Goal: Information Seeking & Learning: Learn about a topic

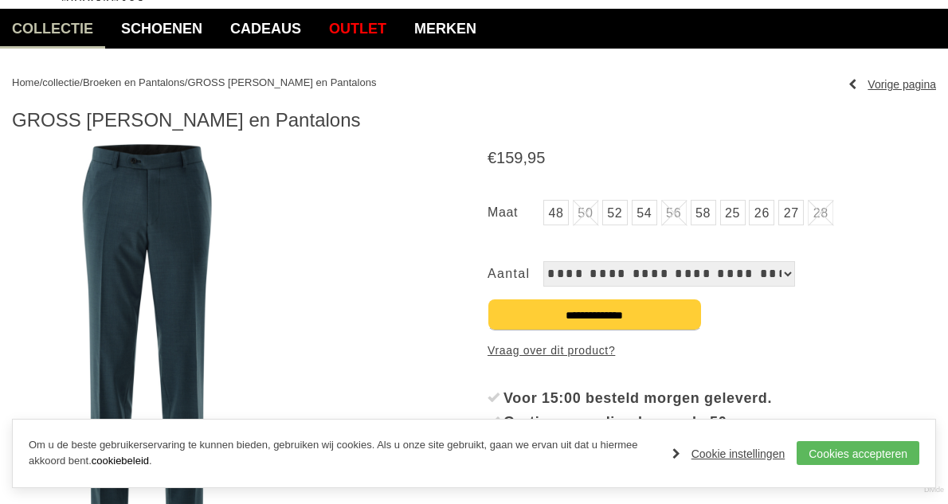
scroll to position [159, 0]
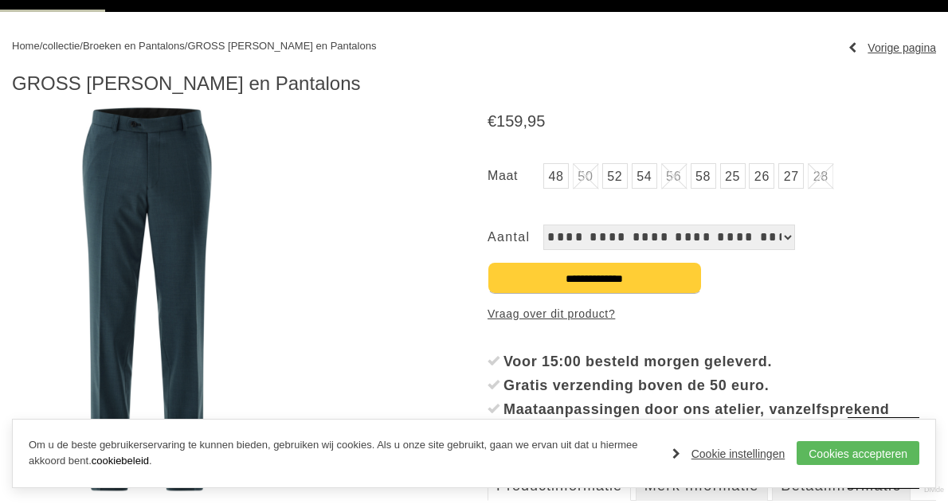
click at [139, 196] on img at bounding box center [147, 300] width 270 height 384
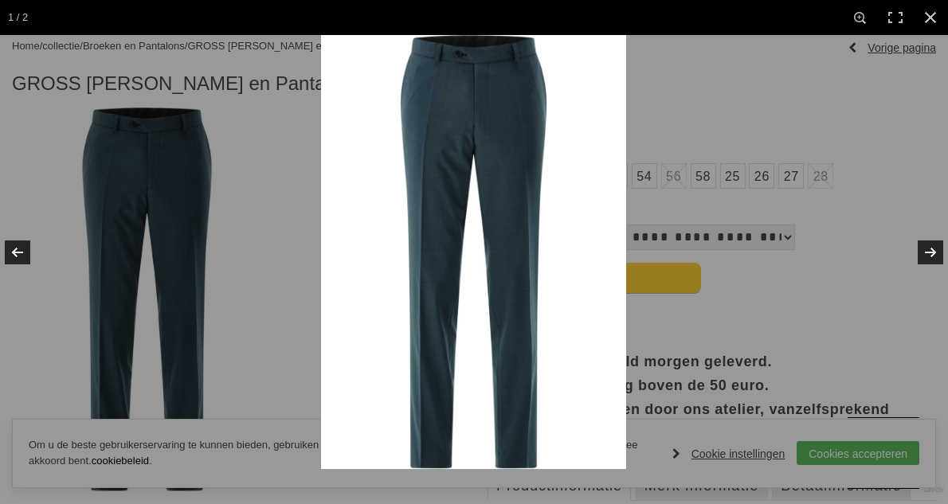
click at [594, 72] on img at bounding box center [473, 252] width 305 height 434
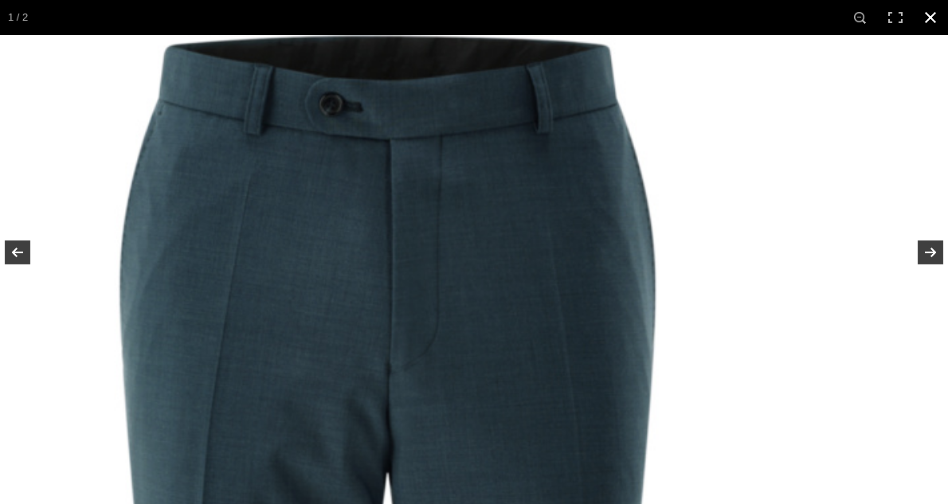
click at [923, 18] on link at bounding box center [930, 17] width 35 height 35
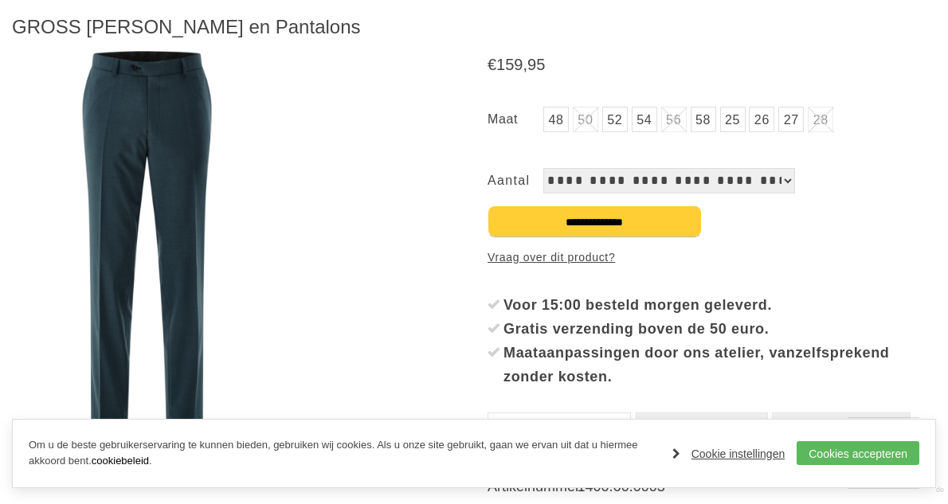
scroll to position [319, 0]
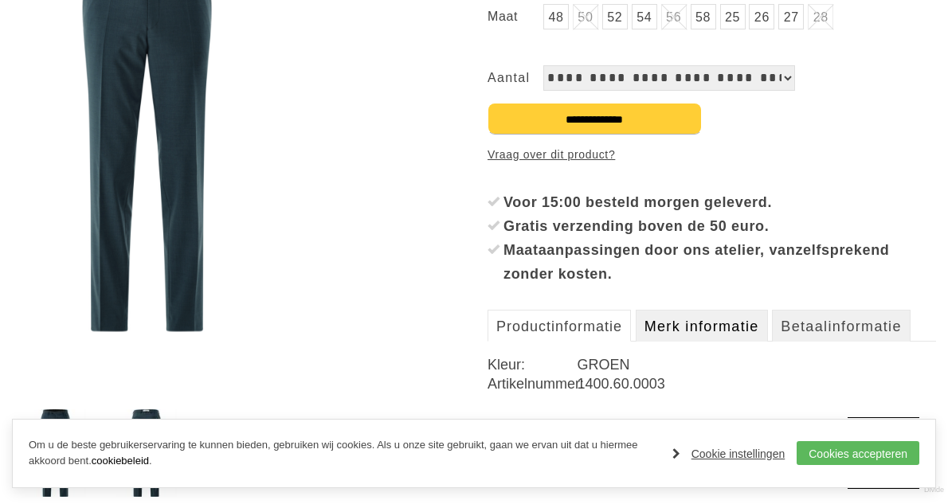
click at [702, 326] on link "Merk informatie" at bounding box center [702, 326] width 132 height 32
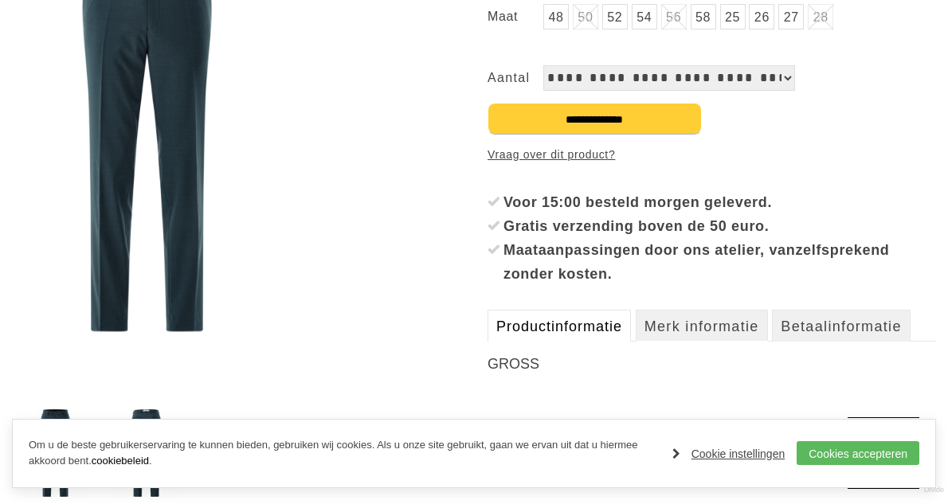
click at [572, 319] on link "Productinformatie" at bounding box center [559, 326] width 143 height 32
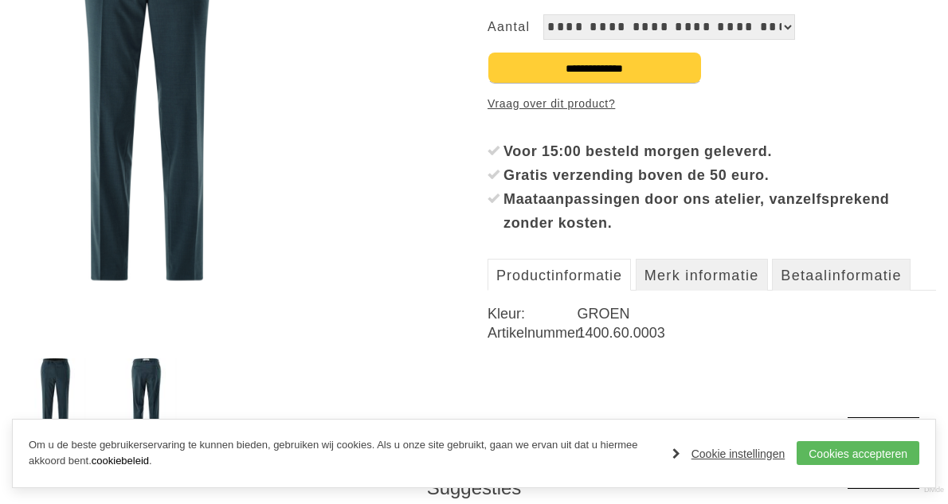
scroll to position [398, 0]
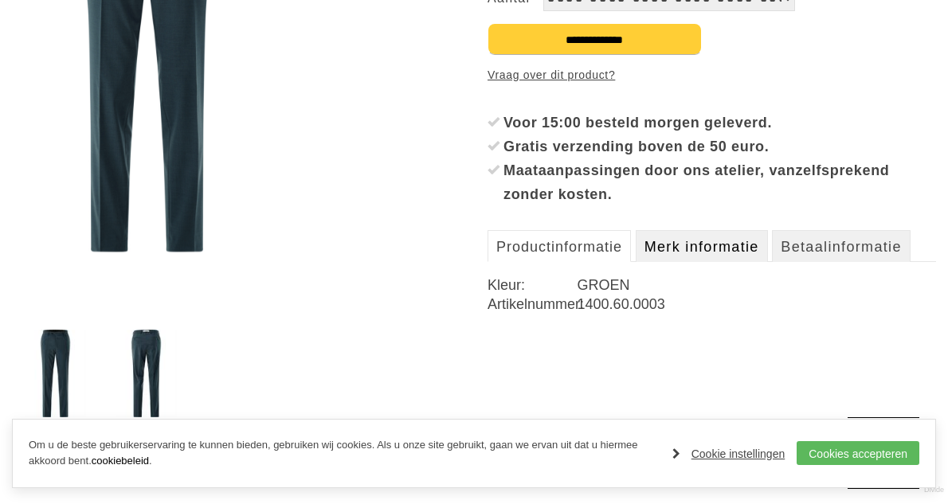
click at [706, 243] on link "Merk informatie" at bounding box center [702, 246] width 132 height 32
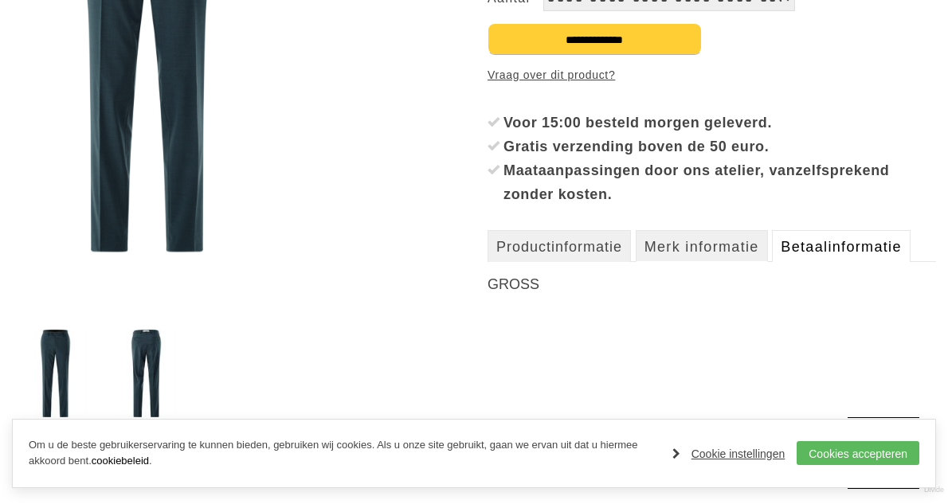
click at [815, 238] on link "Betaalinformatie" at bounding box center [841, 246] width 138 height 32
click at [521, 253] on link "Productinformatie" at bounding box center [559, 246] width 143 height 32
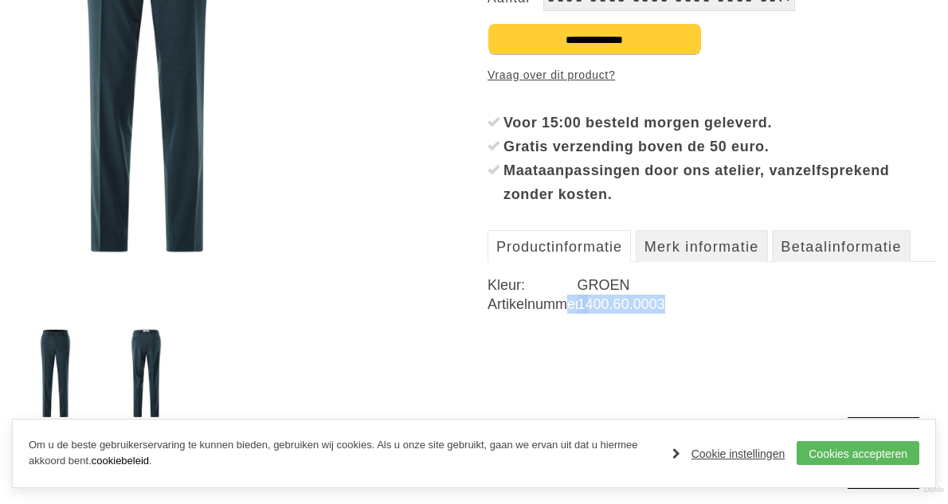
drag, startPoint x: 575, startPoint y: 308, endPoint x: 690, endPoint y: 305, distance: 114.8
click at [690, 305] on dl "Kleur: GROEN Artikelnummer: 1400.60.0003" at bounding box center [712, 295] width 449 height 38
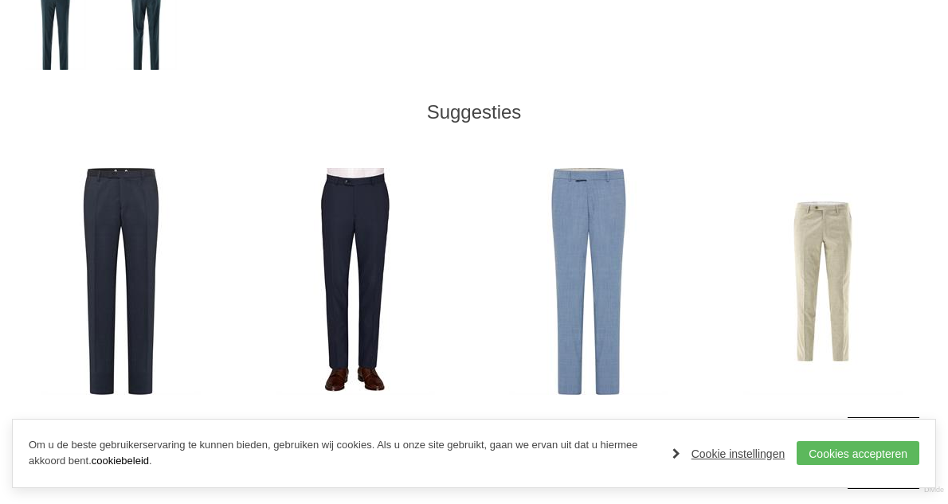
scroll to position [797, 0]
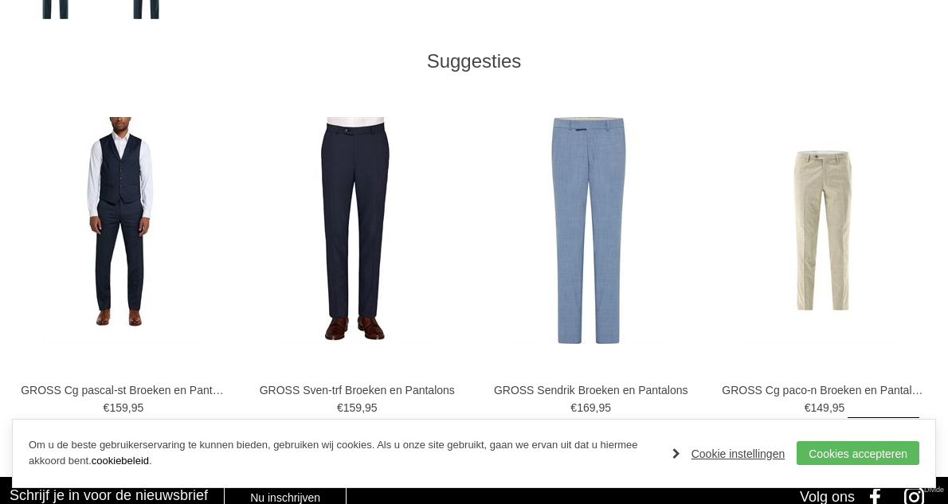
click at [129, 194] on img at bounding box center [120, 230] width 159 height 227
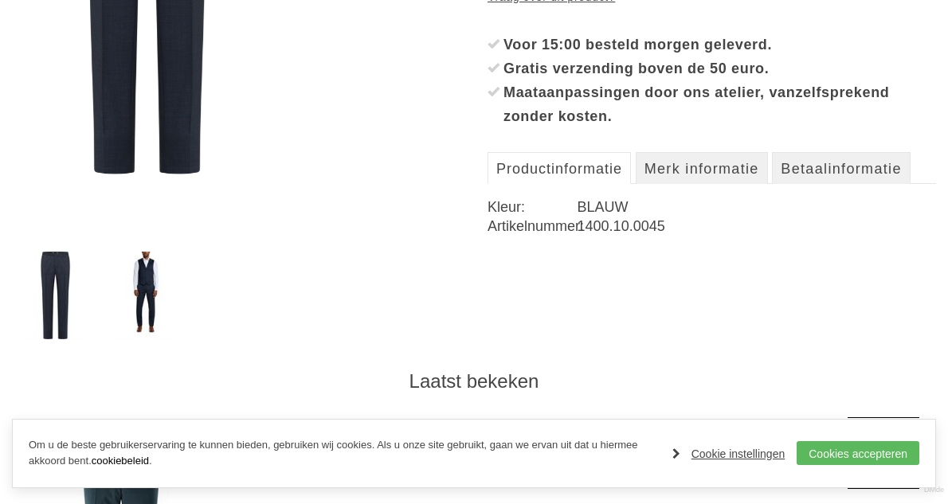
scroll to position [478, 0]
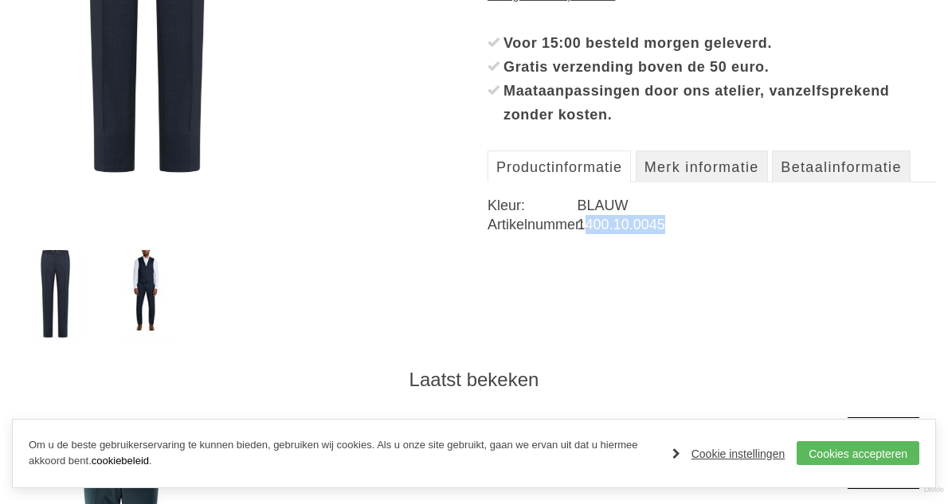
drag, startPoint x: 632, startPoint y: 223, endPoint x: 751, endPoint y: 223, distance: 119.5
click at [751, 223] on dd "1400.10.0045" at bounding box center [757, 224] width 359 height 19
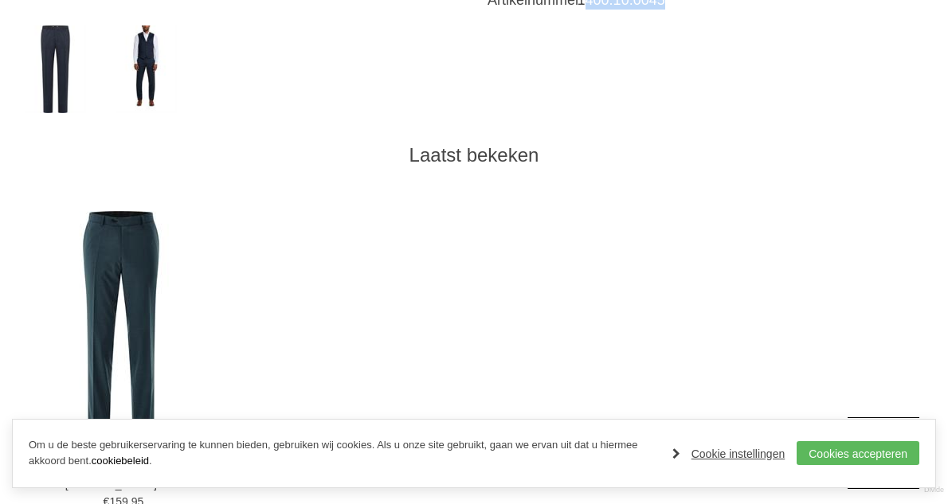
scroll to position [876, 0]
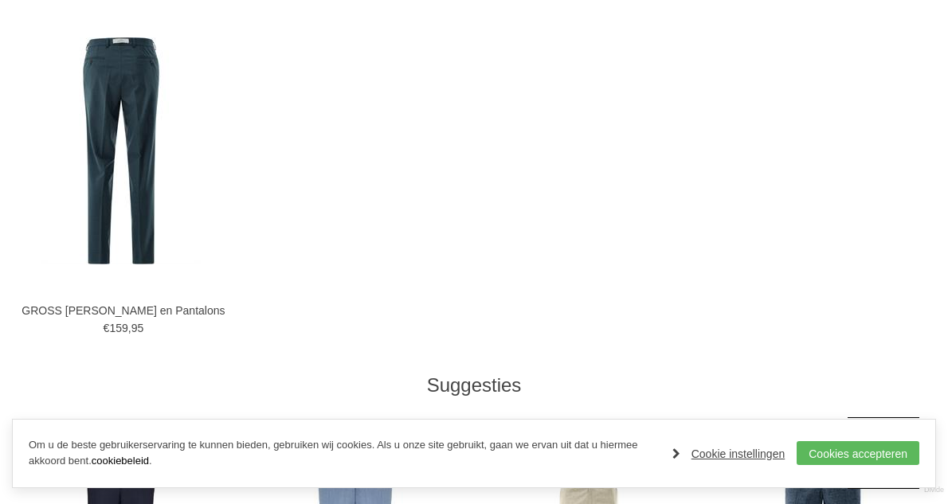
click at [115, 90] on img at bounding box center [120, 150] width 159 height 227
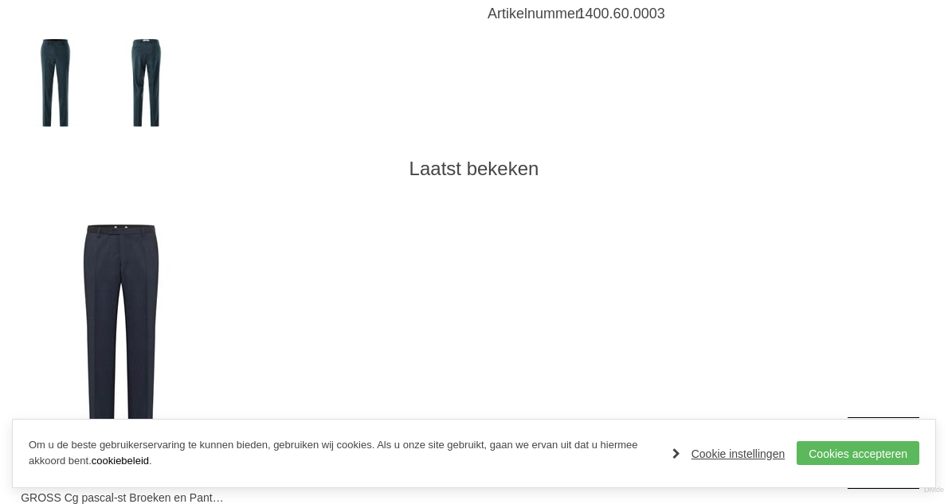
scroll to position [717, 0]
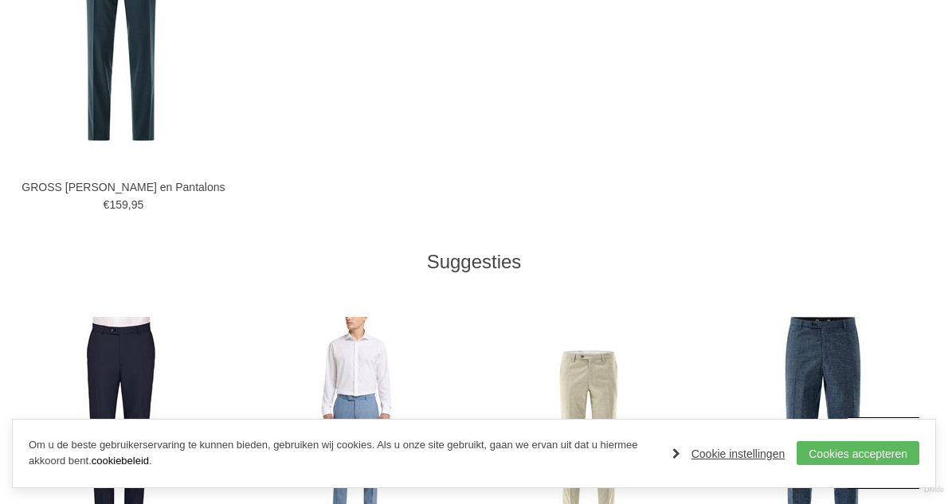
scroll to position [1275, 0]
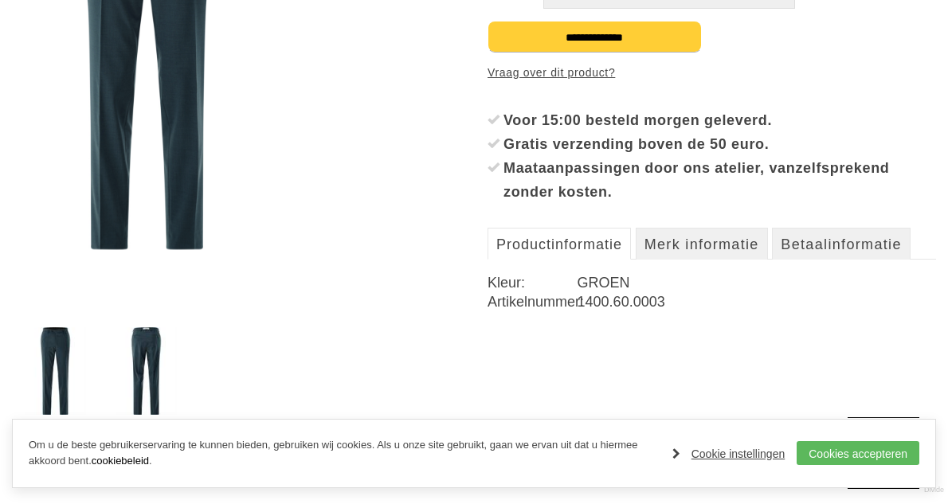
scroll to position [402, 0]
click at [150, 351] on img at bounding box center [146, 371] width 61 height 88
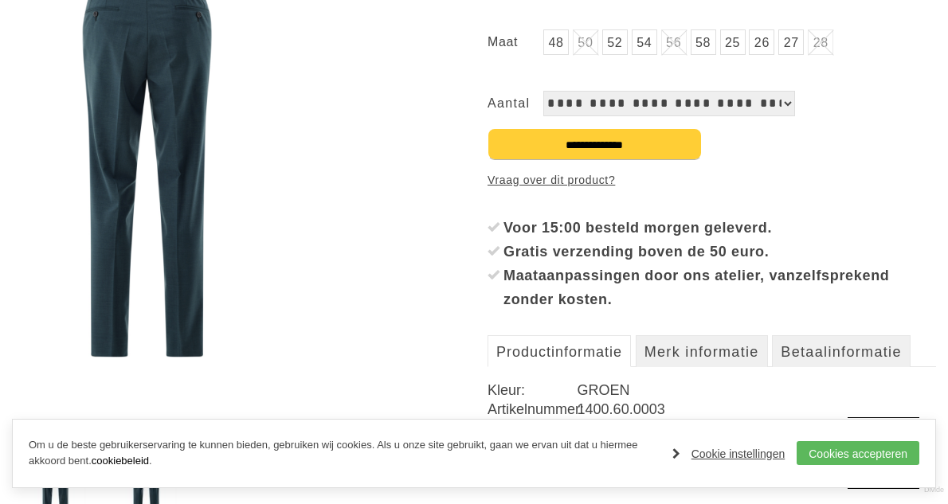
scroll to position [297, 0]
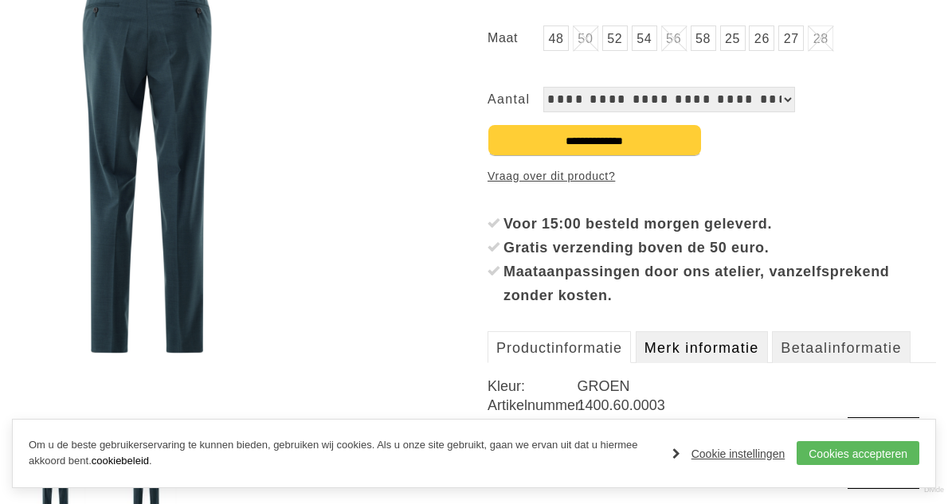
click at [727, 359] on link "Merk informatie" at bounding box center [702, 347] width 132 height 32
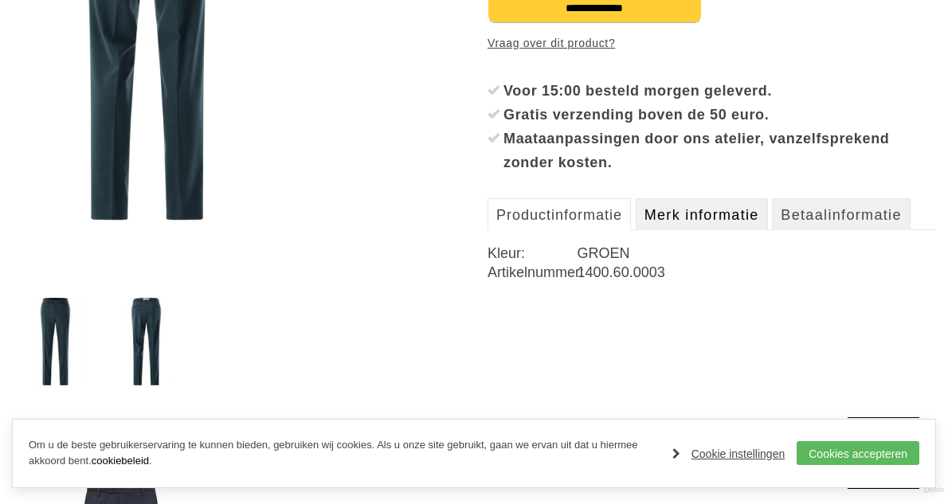
scroll to position [433, 0]
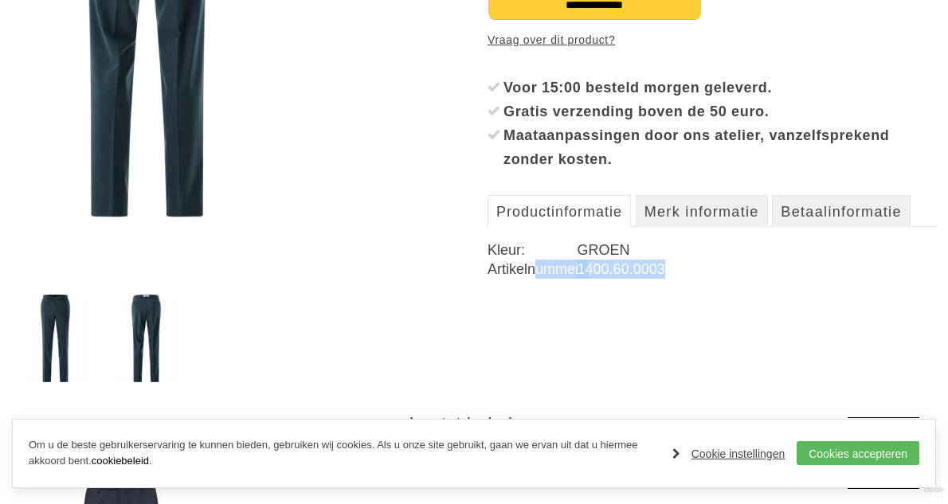
drag, startPoint x: 670, startPoint y: 273, endPoint x: 515, endPoint y: 286, distance: 155.9
click at [534, 280] on div "Productinformatie Kleur: GROEN Artikelnummer: 1400.60.0003" at bounding box center [712, 265] width 449 height 78
click at [323, 198] on link at bounding box center [236, 25] width 449 height 384
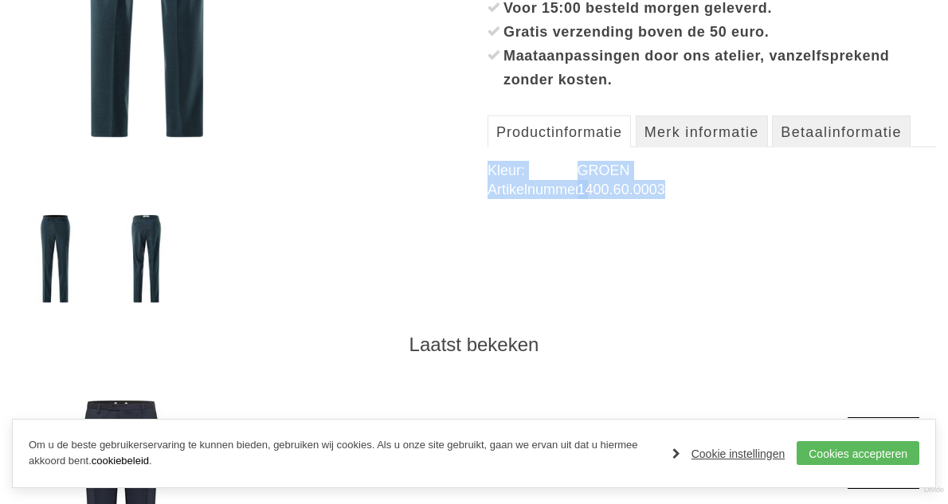
scroll to position [194, 0]
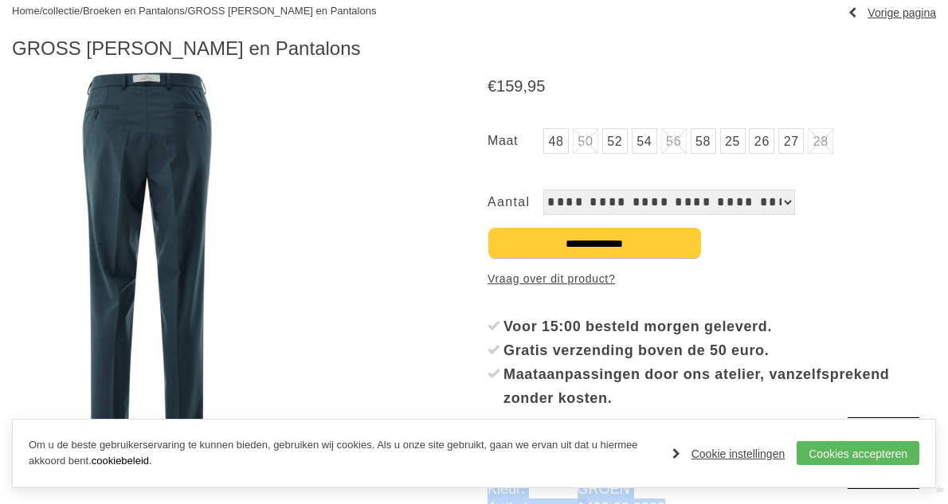
click at [111, 163] on img at bounding box center [147, 264] width 270 height 384
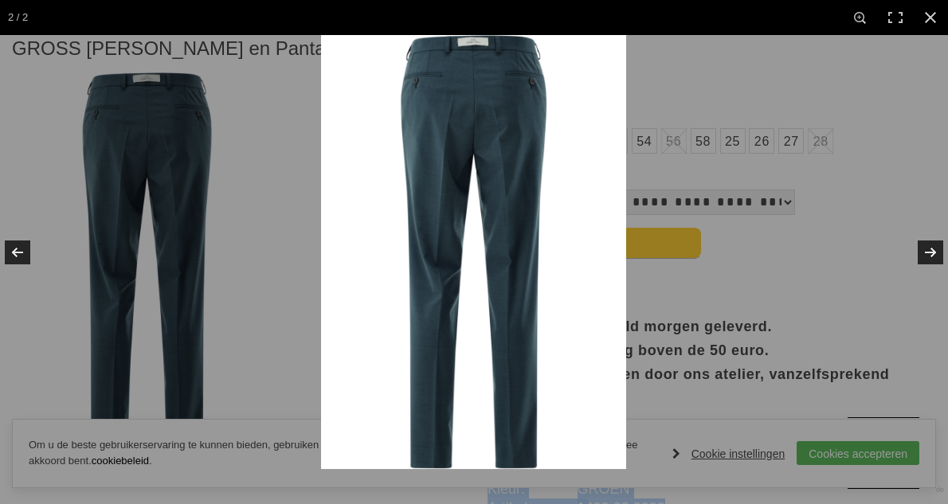
click at [502, 83] on img at bounding box center [473, 252] width 305 height 434
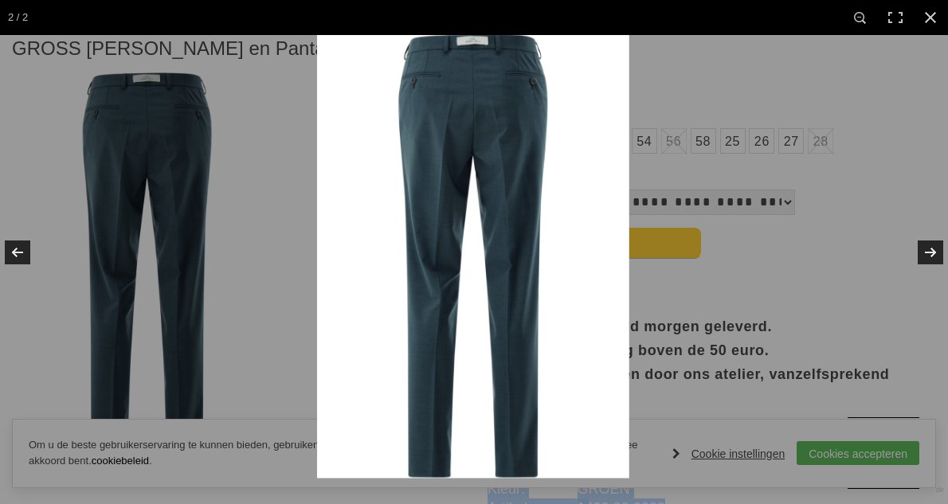
click at [502, 83] on img at bounding box center [473, 256] width 312 height 445
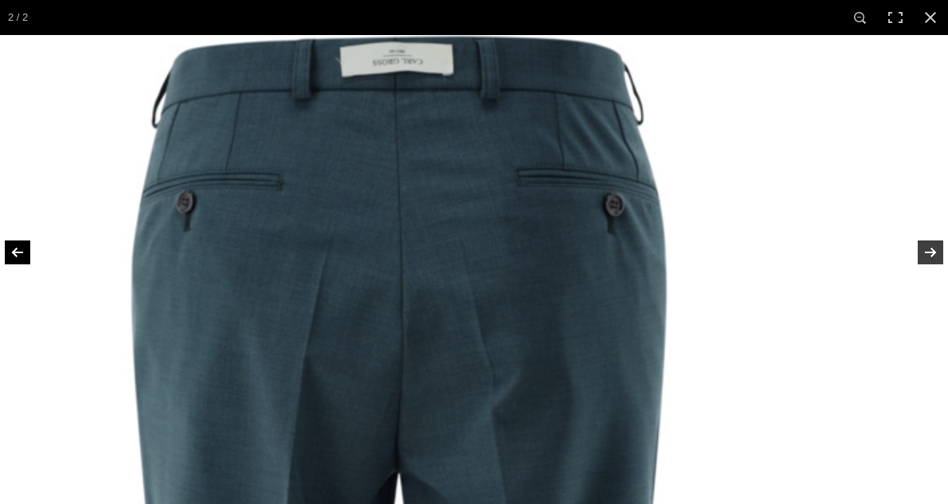
click at [30, 257] on link at bounding box center [28, 253] width 56 height 80
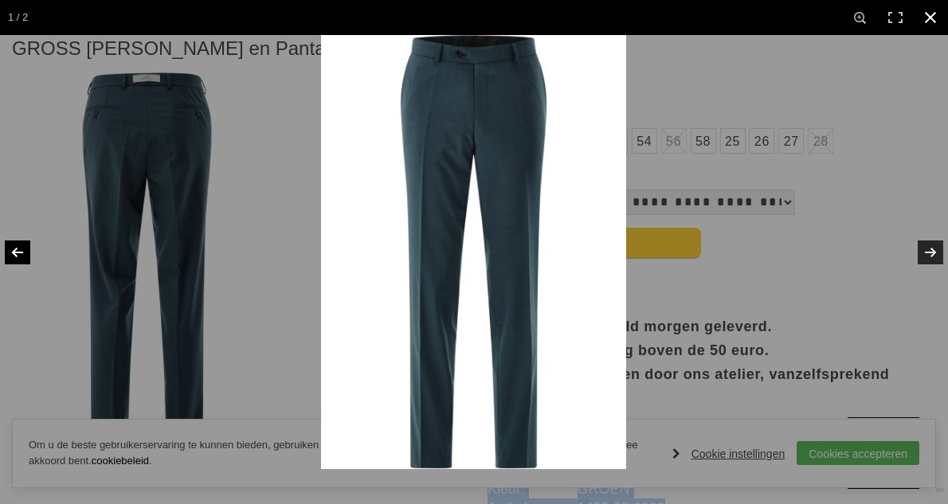
click at [875, 202] on div at bounding box center [795, 287] width 948 height 504
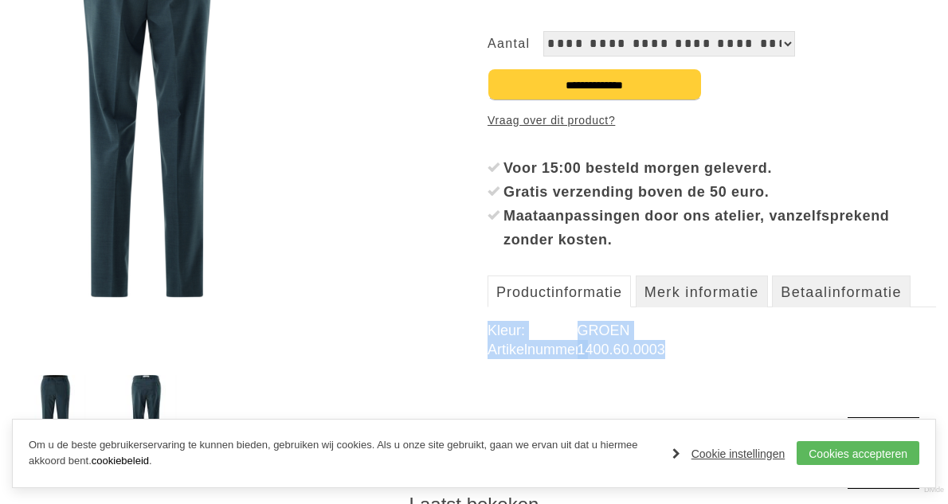
scroll to position [354, 0]
click at [710, 355] on dd "1400.60.0003" at bounding box center [757, 348] width 359 height 19
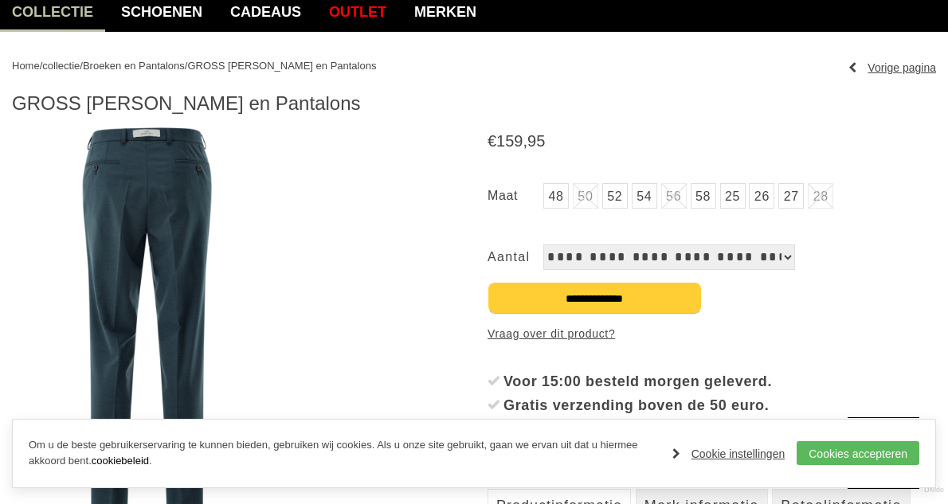
scroll to position [0, 0]
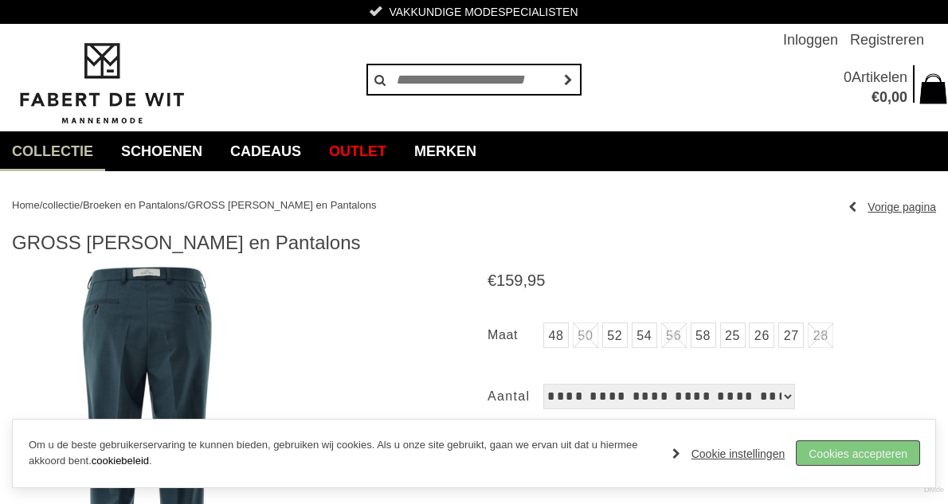
click at [849, 449] on link "Cookies accepteren" at bounding box center [858, 453] width 123 height 24
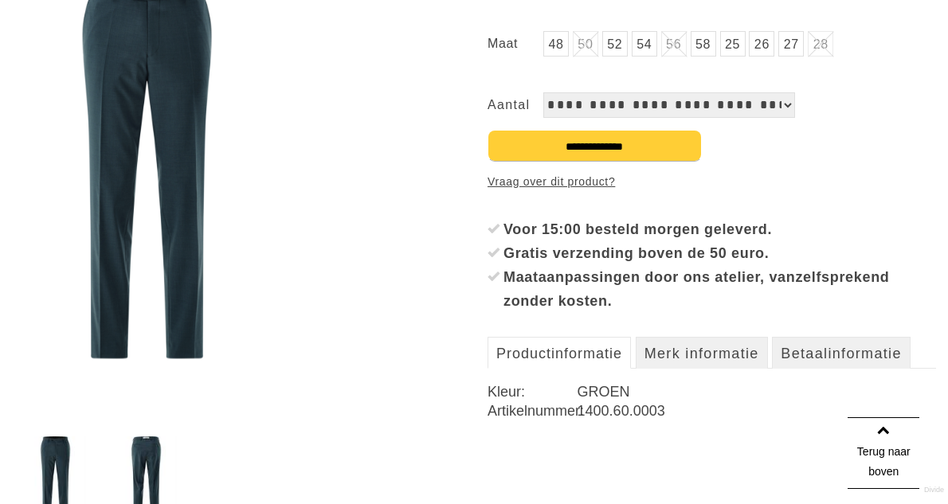
scroll to position [398, 0]
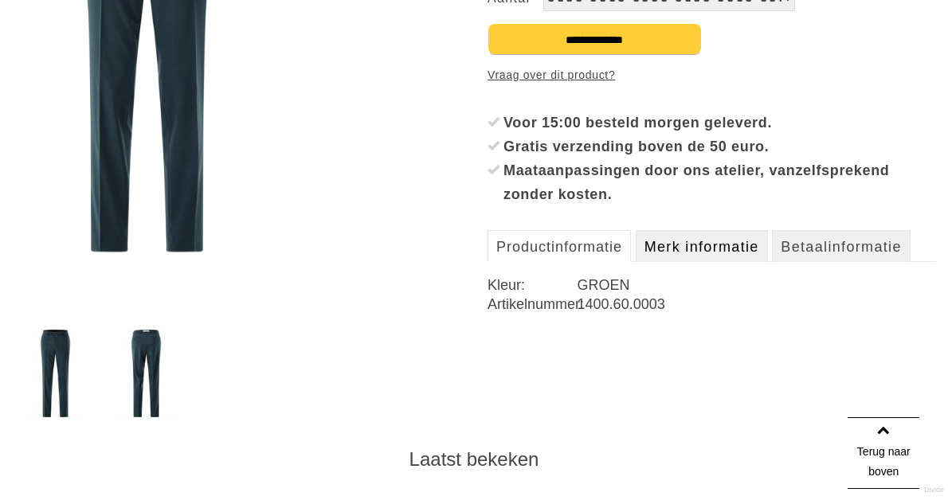
click at [687, 241] on link "Merk informatie" at bounding box center [702, 246] width 132 height 32
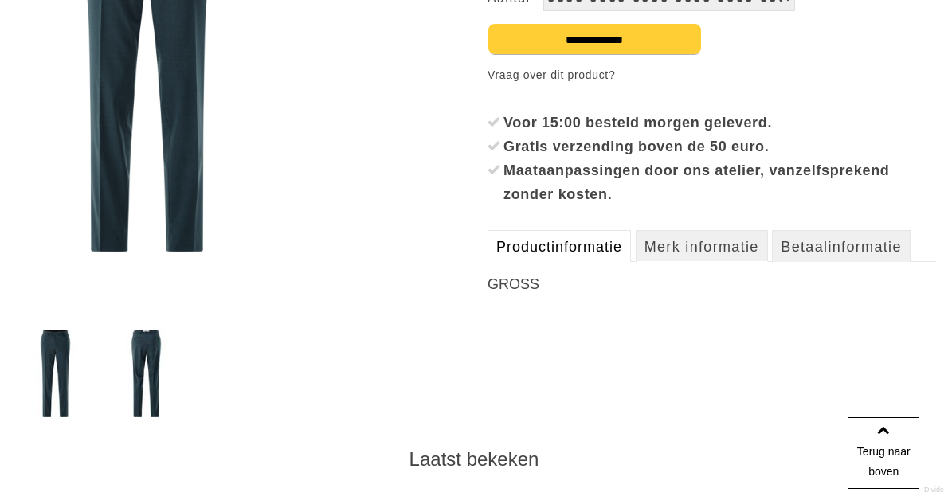
click at [607, 245] on link "Productinformatie" at bounding box center [559, 246] width 143 height 32
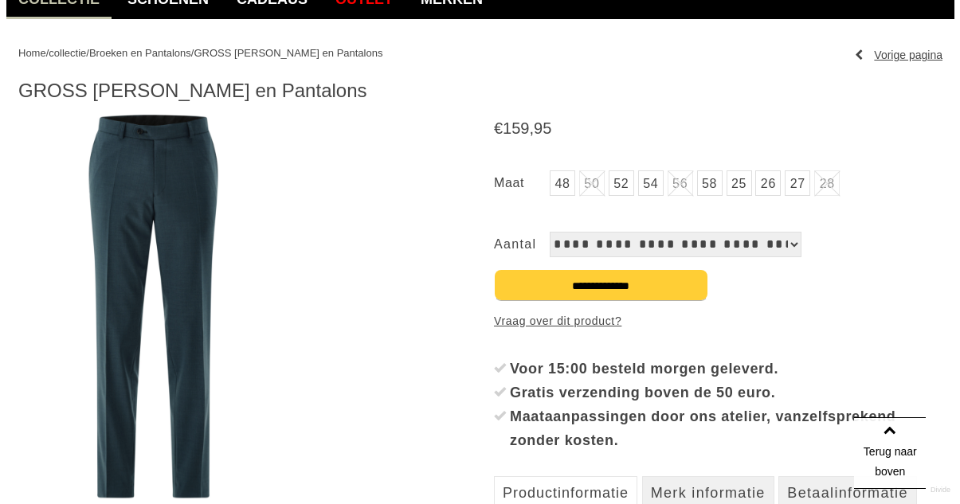
scroll to position [151, 0]
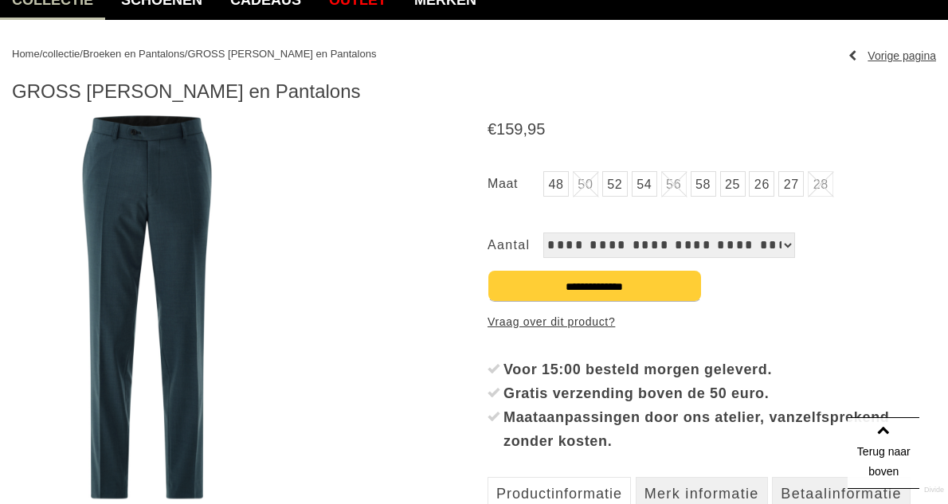
click at [559, 325] on link "Vraag over dit product?" at bounding box center [551, 322] width 127 height 24
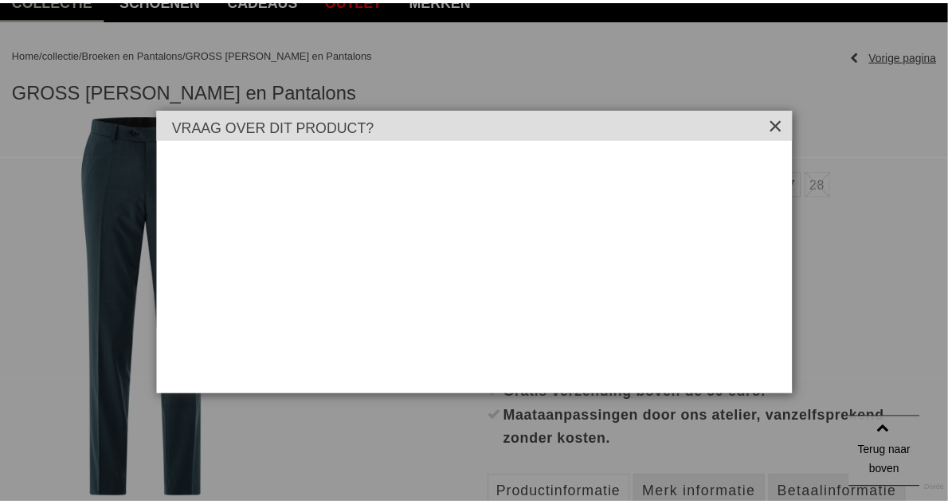
scroll to position [0, 0]
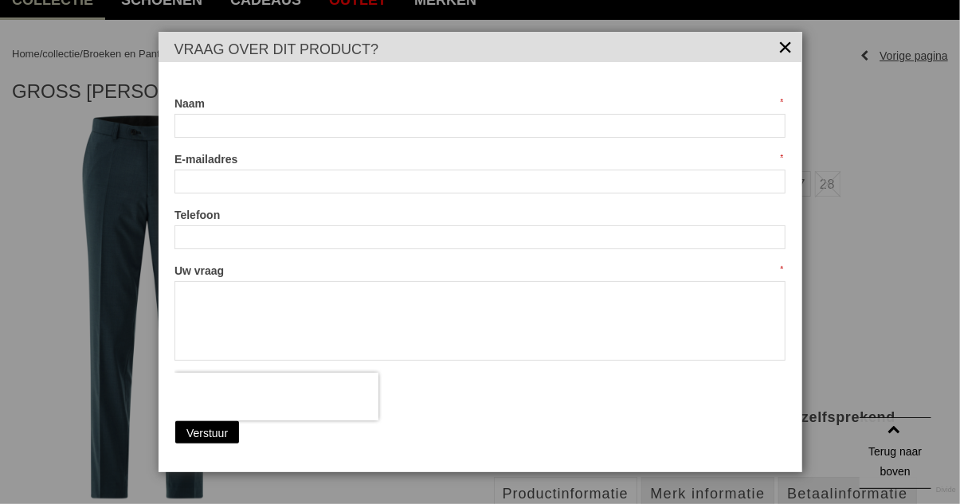
click at [793, 44] on link "×" at bounding box center [786, 45] width 16 height 16
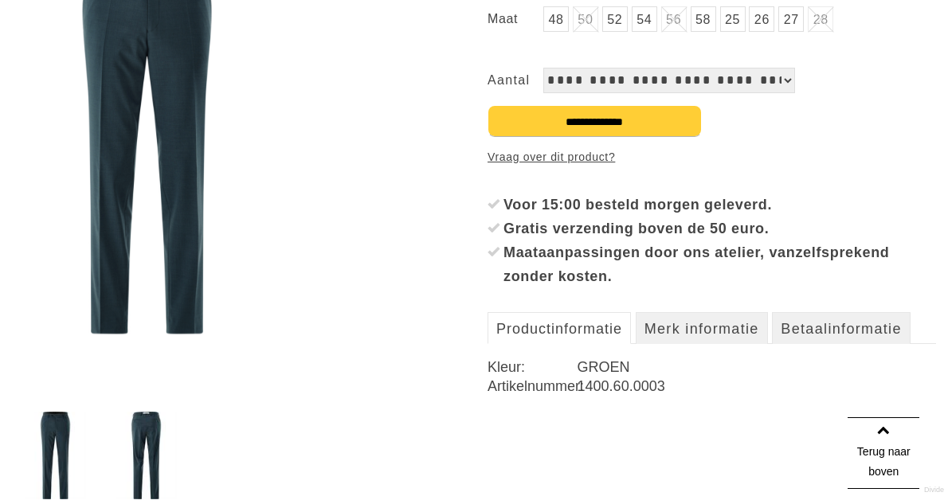
scroll to position [315, 0]
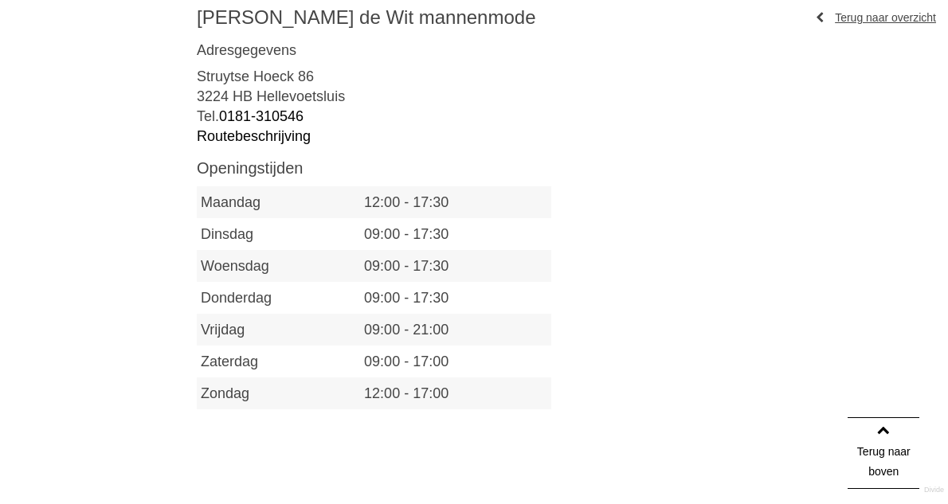
scroll to position [468, 0]
